Goal: Task Accomplishment & Management: Use online tool/utility

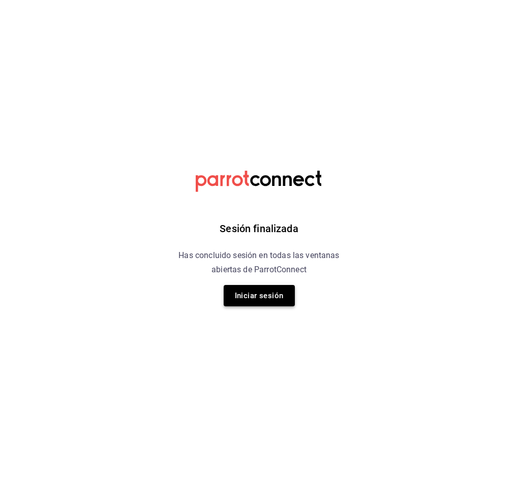
click at [263, 295] on button "Iniciar sesión" at bounding box center [259, 295] width 71 height 21
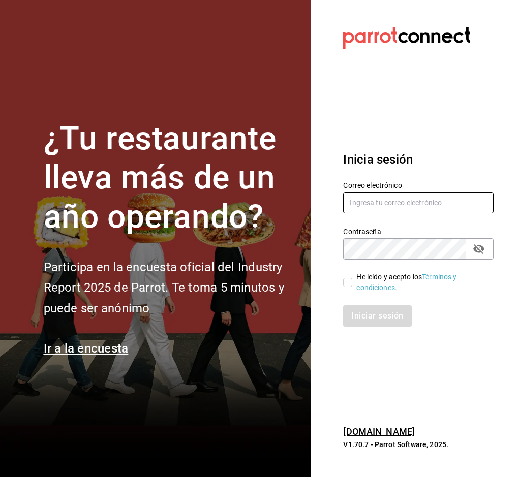
click at [378, 207] on input "text" at bounding box center [418, 202] width 150 height 21
type input "A"
type input "anakarengsr@gmail.com"
click at [480, 256] on button "passwordField" at bounding box center [478, 248] width 17 height 17
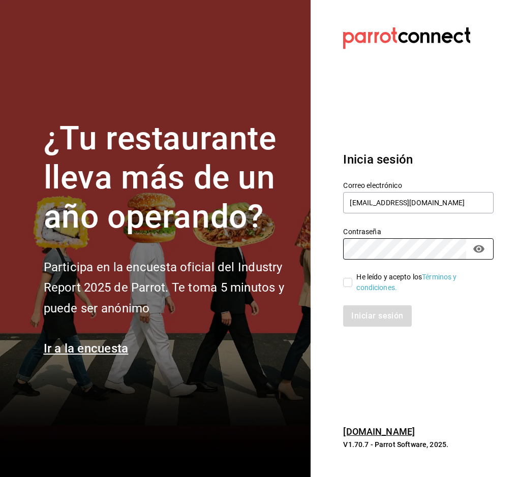
click at [350, 284] on input "He leído y acepto los Términos y condiciones." at bounding box center [347, 282] width 9 height 9
checkbox input "true"
click at [373, 325] on button "Iniciar sesión" at bounding box center [377, 316] width 69 height 21
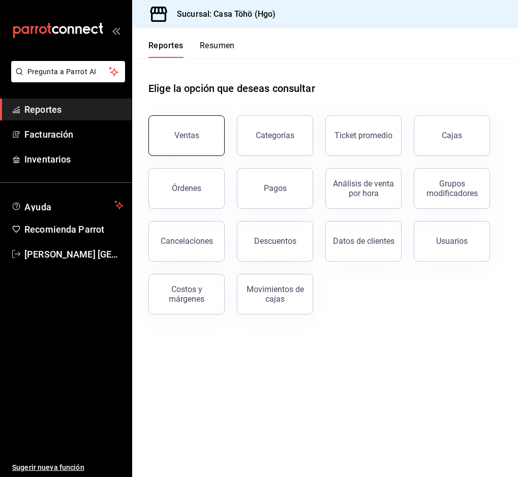
click at [212, 141] on button "Ventas" at bounding box center [186, 135] width 76 height 41
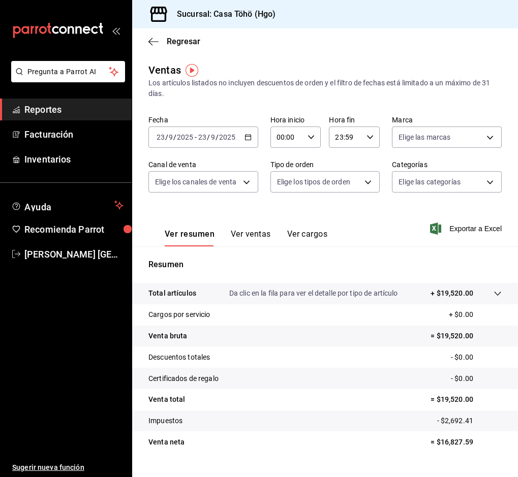
click at [246, 140] on \(Stroke\) "button" at bounding box center [248, 138] width 6 height 6
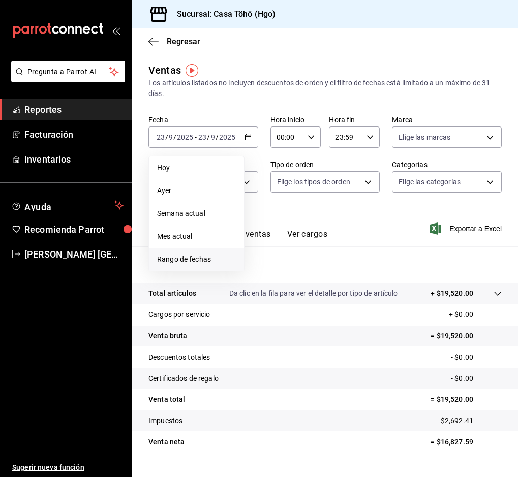
click at [197, 263] on span "Rango de fechas" at bounding box center [196, 259] width 79 height 11
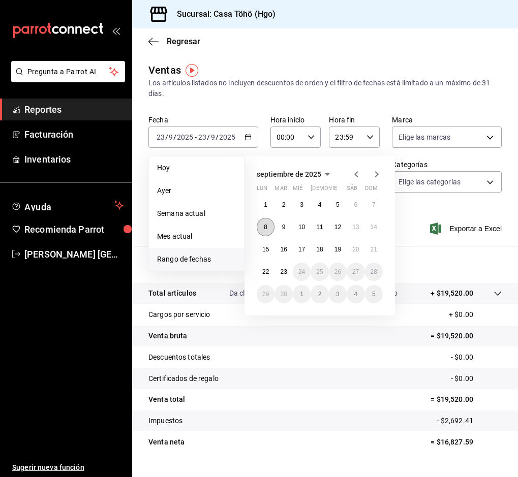
click at [262, 224] on button "8" at bounding box center [266, 227] width 18 height 18
click at [261, 230] on button "8" at bounding box center [266, 227] width 18 height 18
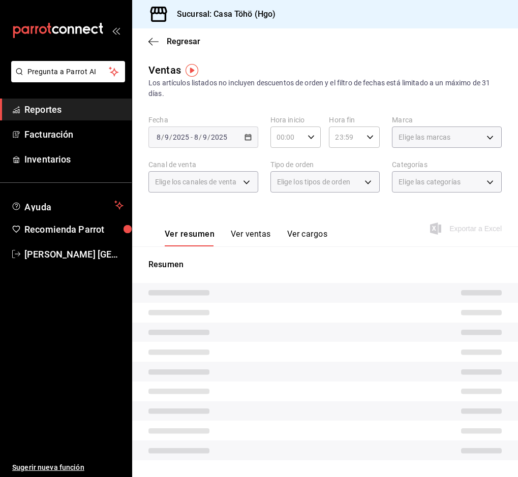
click at [261, 230] on button "Ver ventas" at bounding box center [251, 237] width 40 height 17
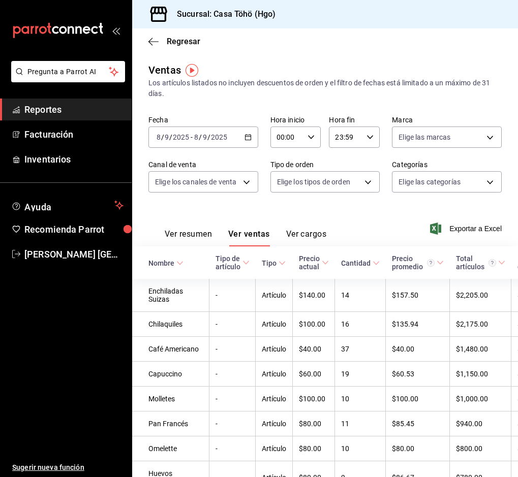
click at [72, 115] on span "Reportes" at bounding box center [73, 110] width 99 height 14
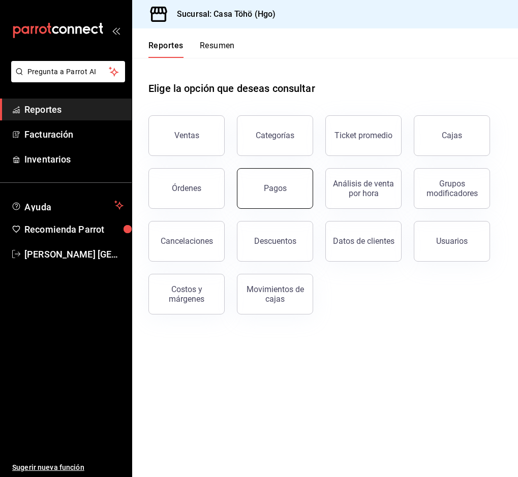
click at [286, 195] on button "Pagos" at bounding box center [275, 188] width 76 height 41
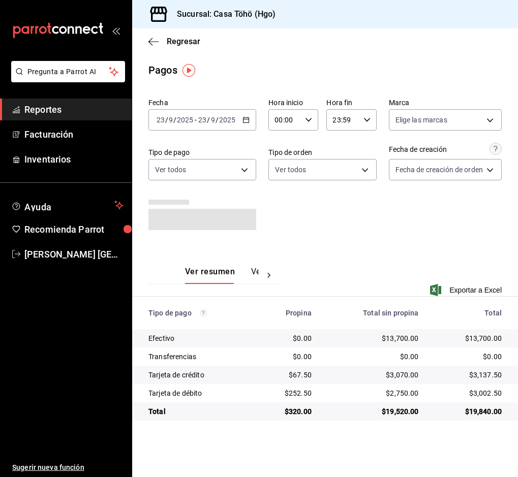
click at [249, 117] on icon "button" at bounding box center [245, 119] width 7 height 7
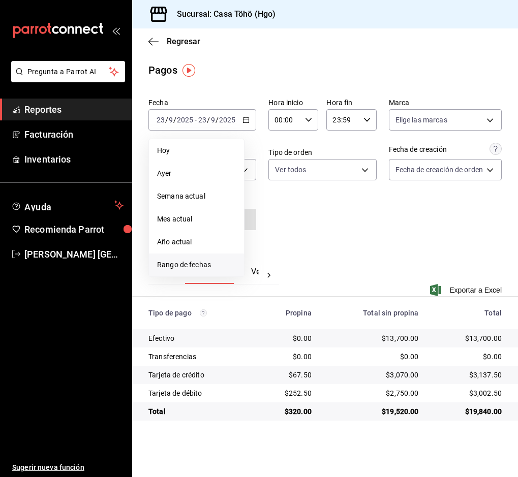
click at [171, 265] on span "Rango de fechas" at bounding box center [196, 265] width 79 height 11
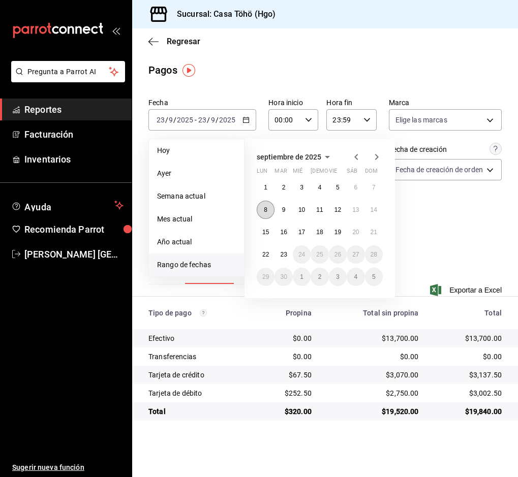
click at [269, 215] on button "8" at bounding box center [266, 210] width 18 height 18
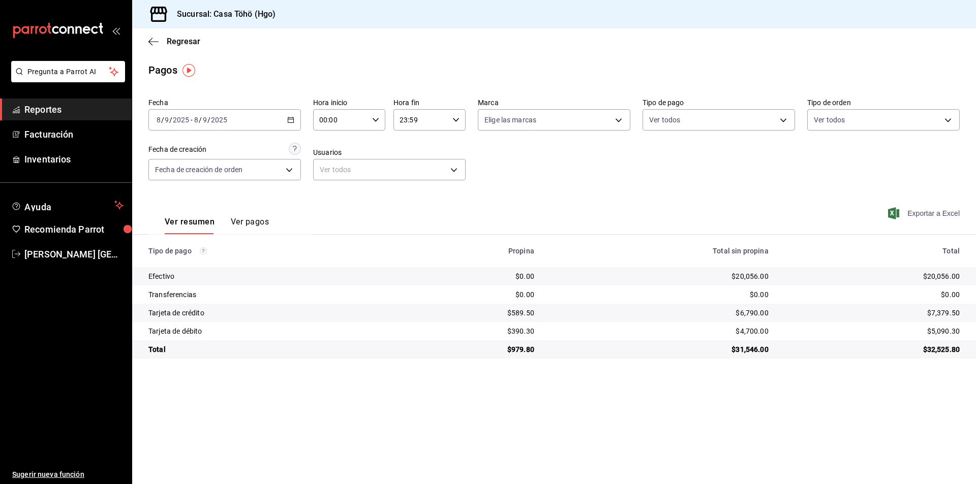
click at [517, 209] on span "Exportar a Excel" at bounding box center [925, 213] width 70 height 12
click at [517, 425] on main "Regresar Pagos Fecha [DATE] [DATE] - [DATE] [DATE] Hora inicio 00:00 Hora inici…" at bounding box center [554, 256] width 844 height 456
